Goal: Find specific page/section: Find specific page/section

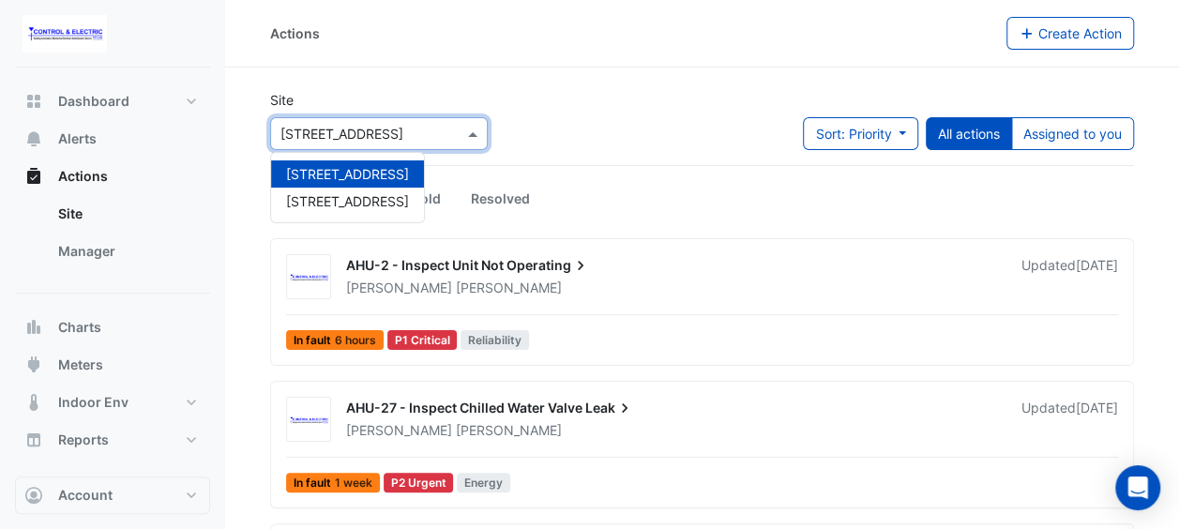
click at [475, 142] on span at bounding box center [474, 134] width 23 height 20
click at [326, 205] on span "[STREET_ADDRESS]" at bounding box center [347, 201] width 123 height 16
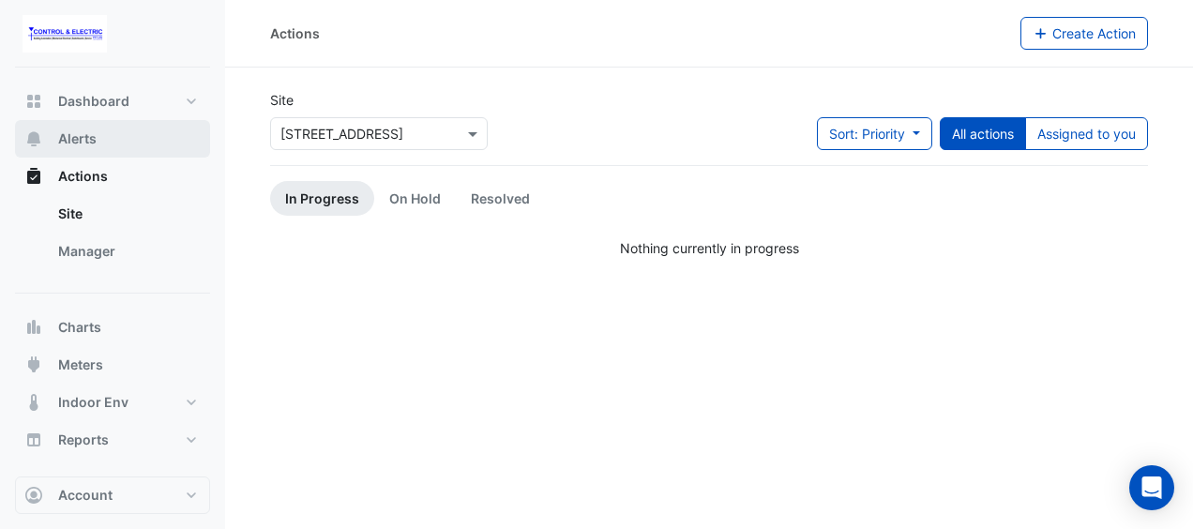
click at [116, 150] on button "Alerts" at bounding box center [112, 139] width 195 height 38
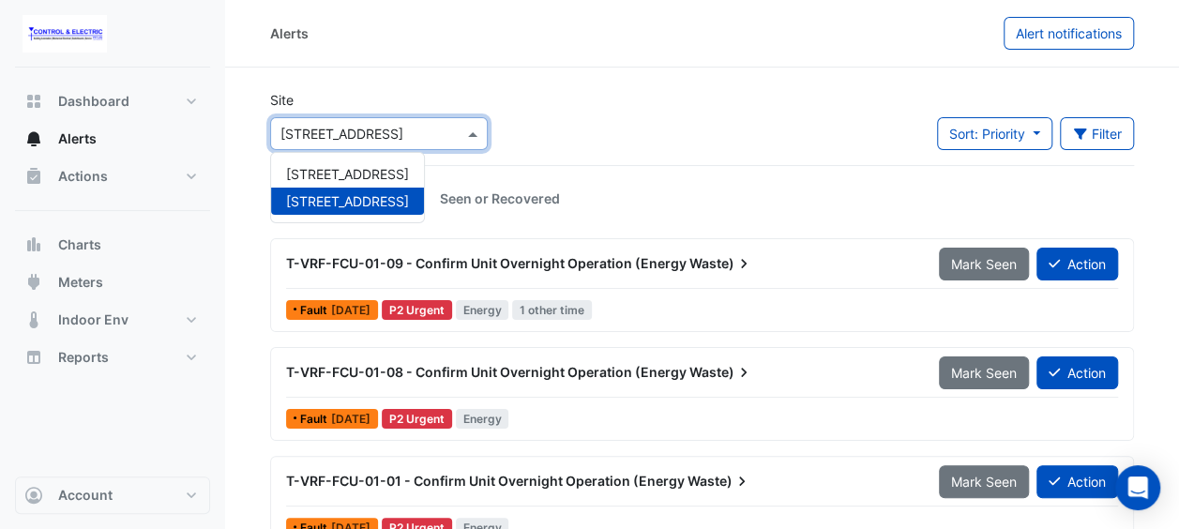
click at [417, 135] on input "text" at bounding box center [360, 135] width 159 height 20
click at [387, 171] on span "[STREET_ADDRESS]" at bounding box center [347, 174] width 123 height 16
